Goal: Find specific page/section

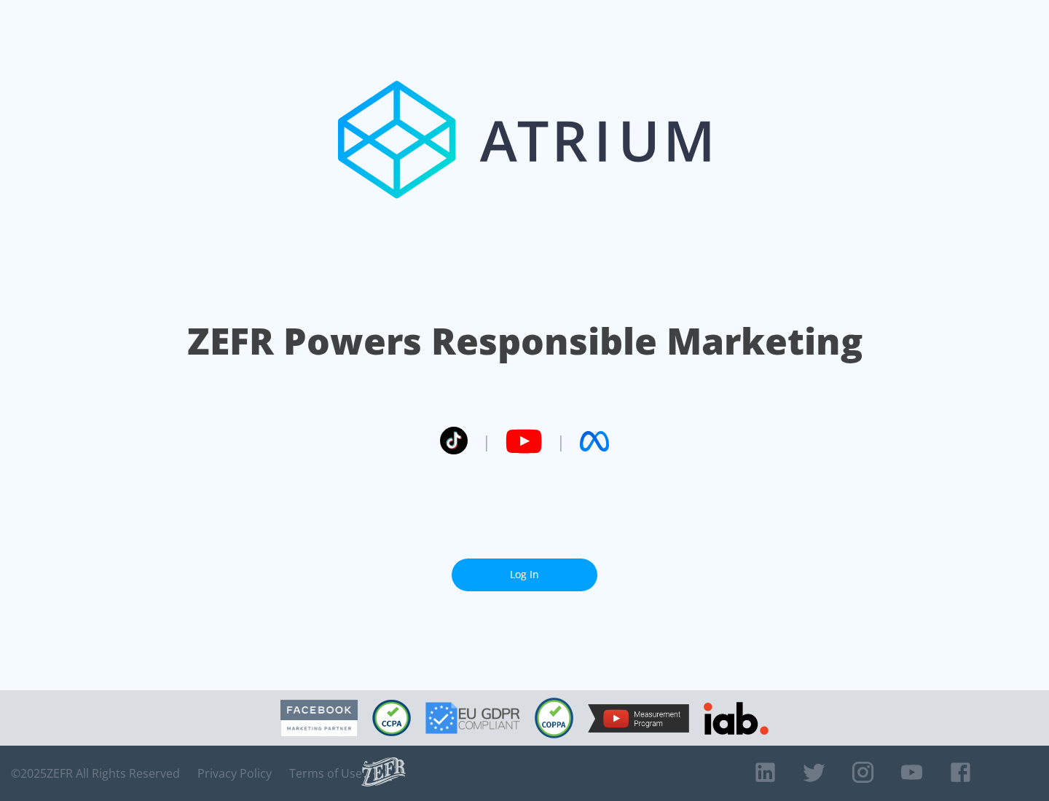
click at [524, 575] on link "Log In" at bounding box center [525, 575] width 146 height 33
